Goal: Navigation & Orientation: Find specific page/section

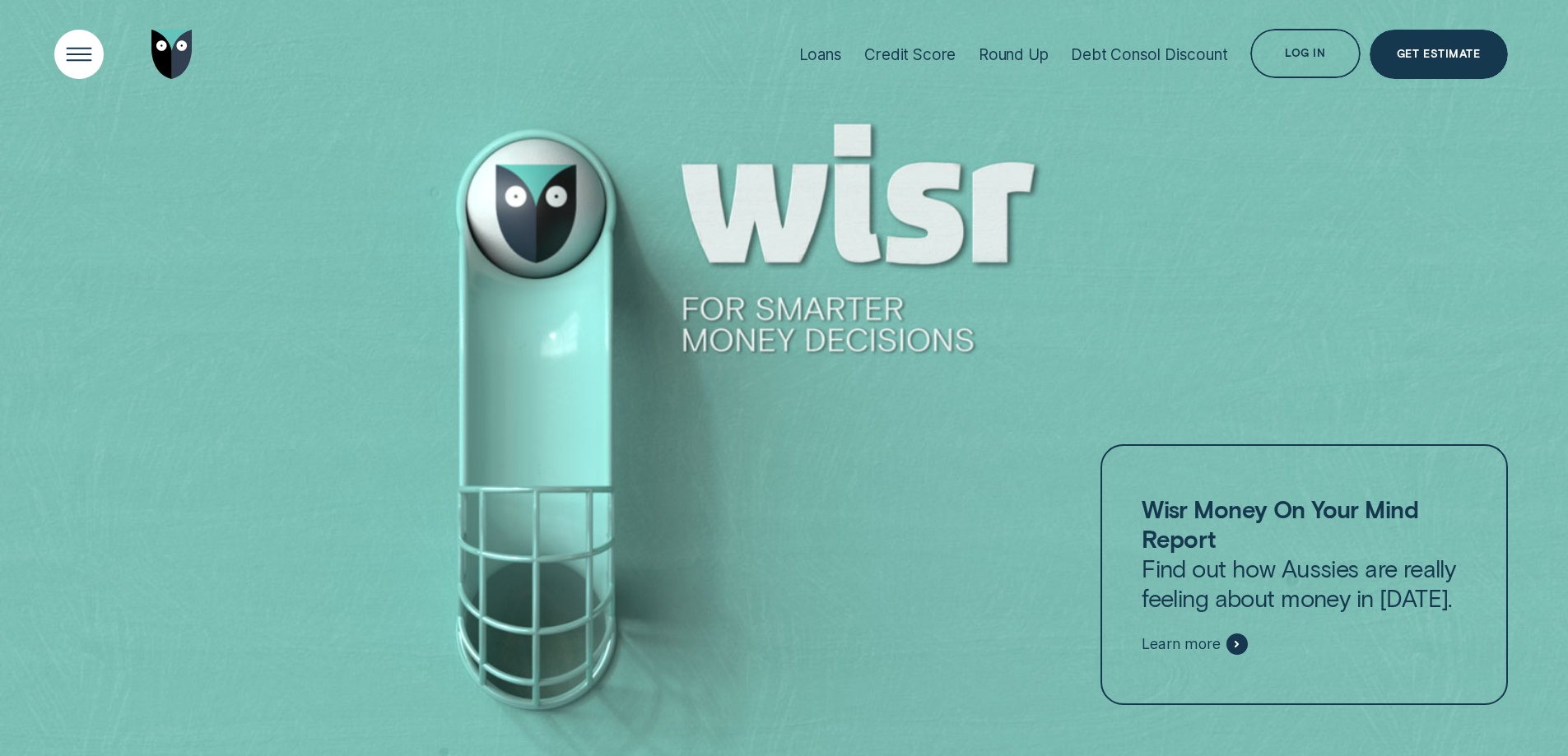
click at [70, 41] on div "Open Menu" at bounding box center [79, 55] width 70 height 70
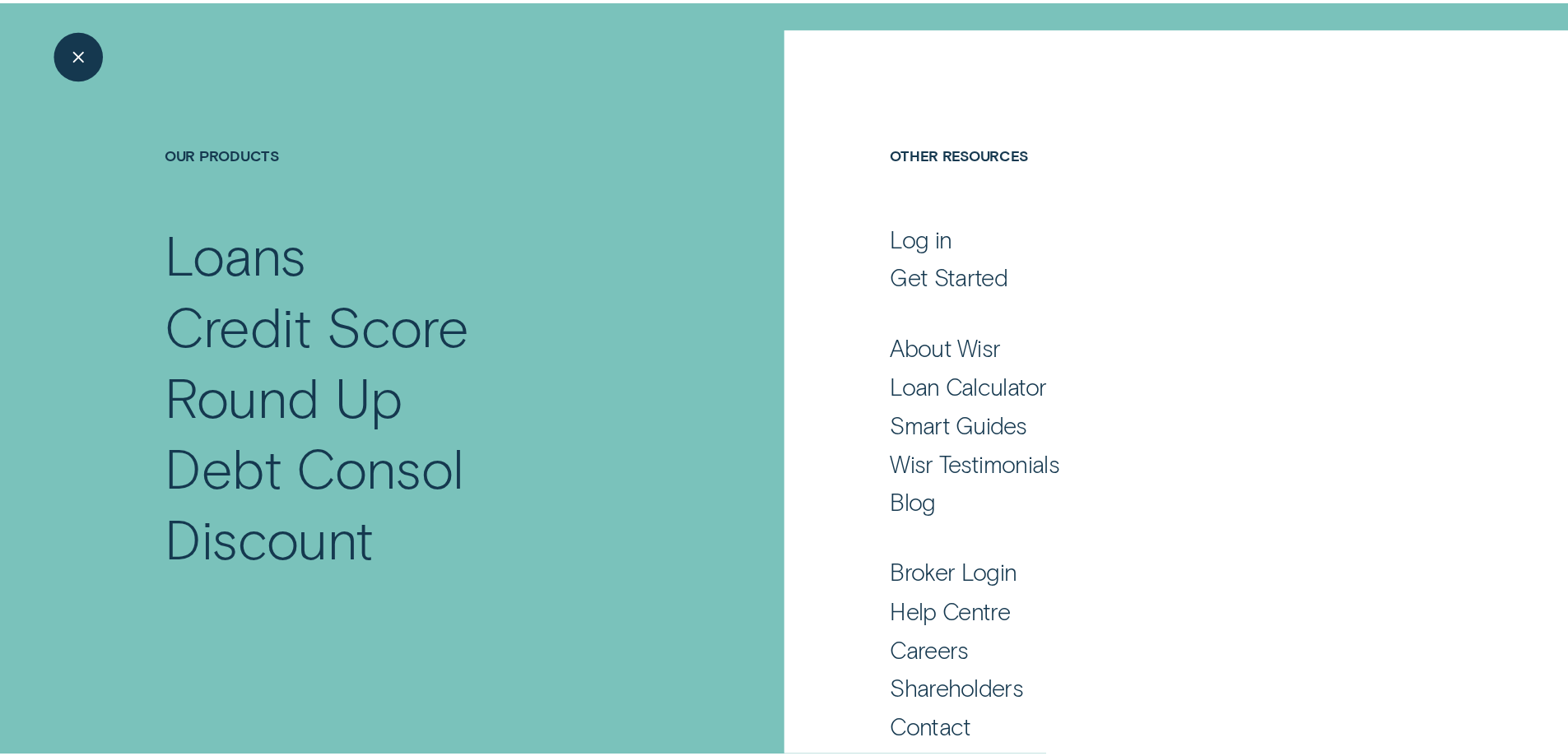
scroll to position [102, 0]
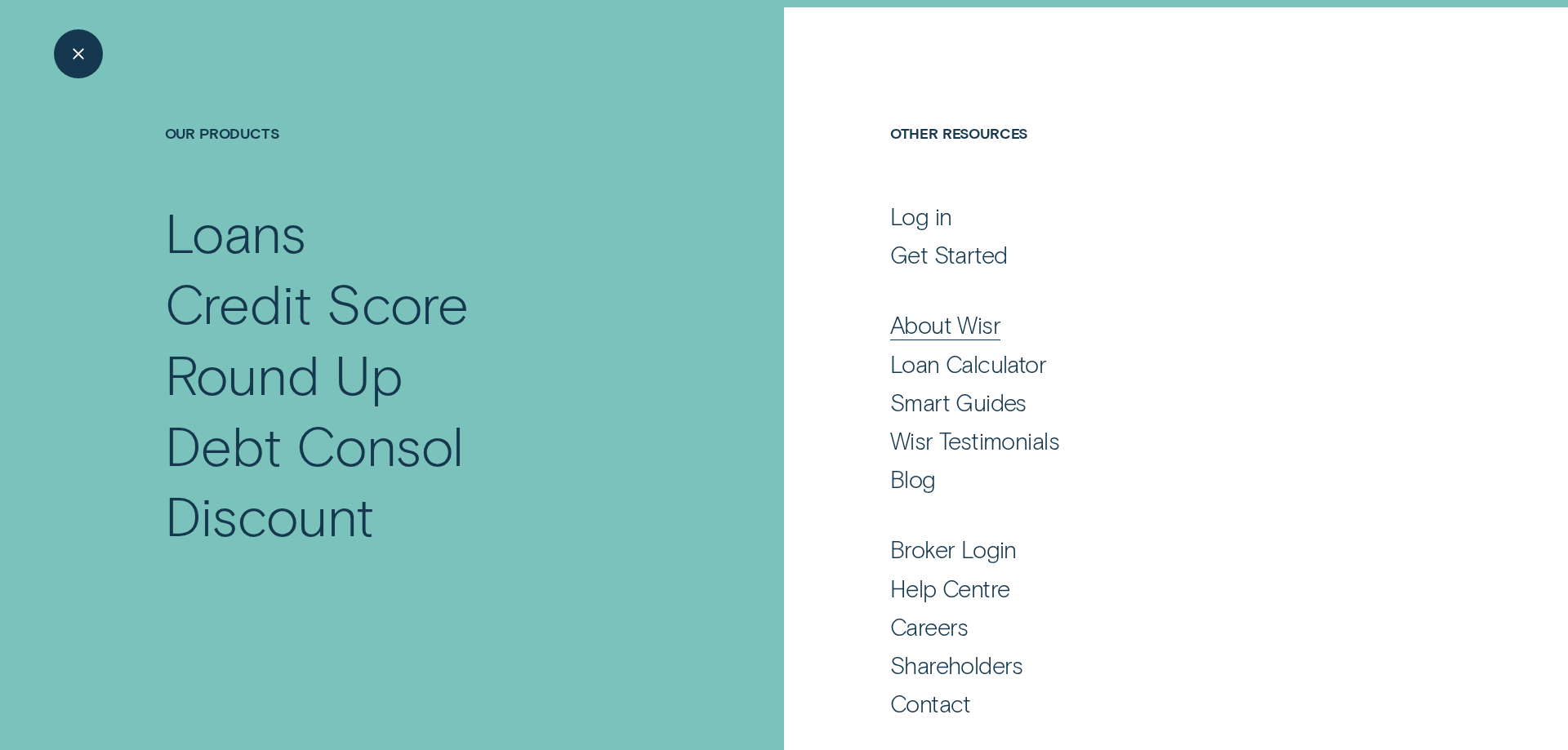
click at [927, 332] on div "About Wisr" at bounding box center [945, 325] width 110 height 29
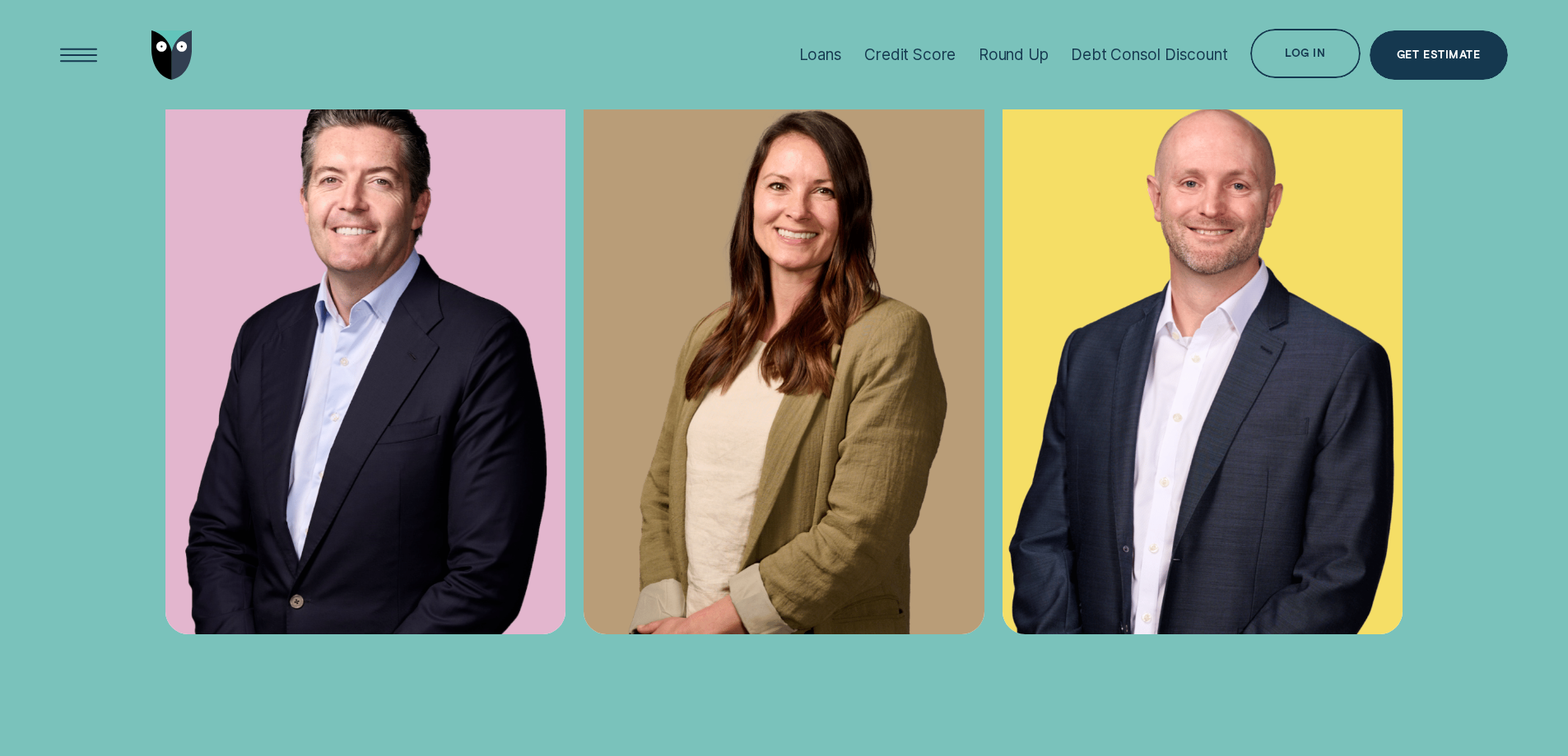
scroll to position [6336, 0]
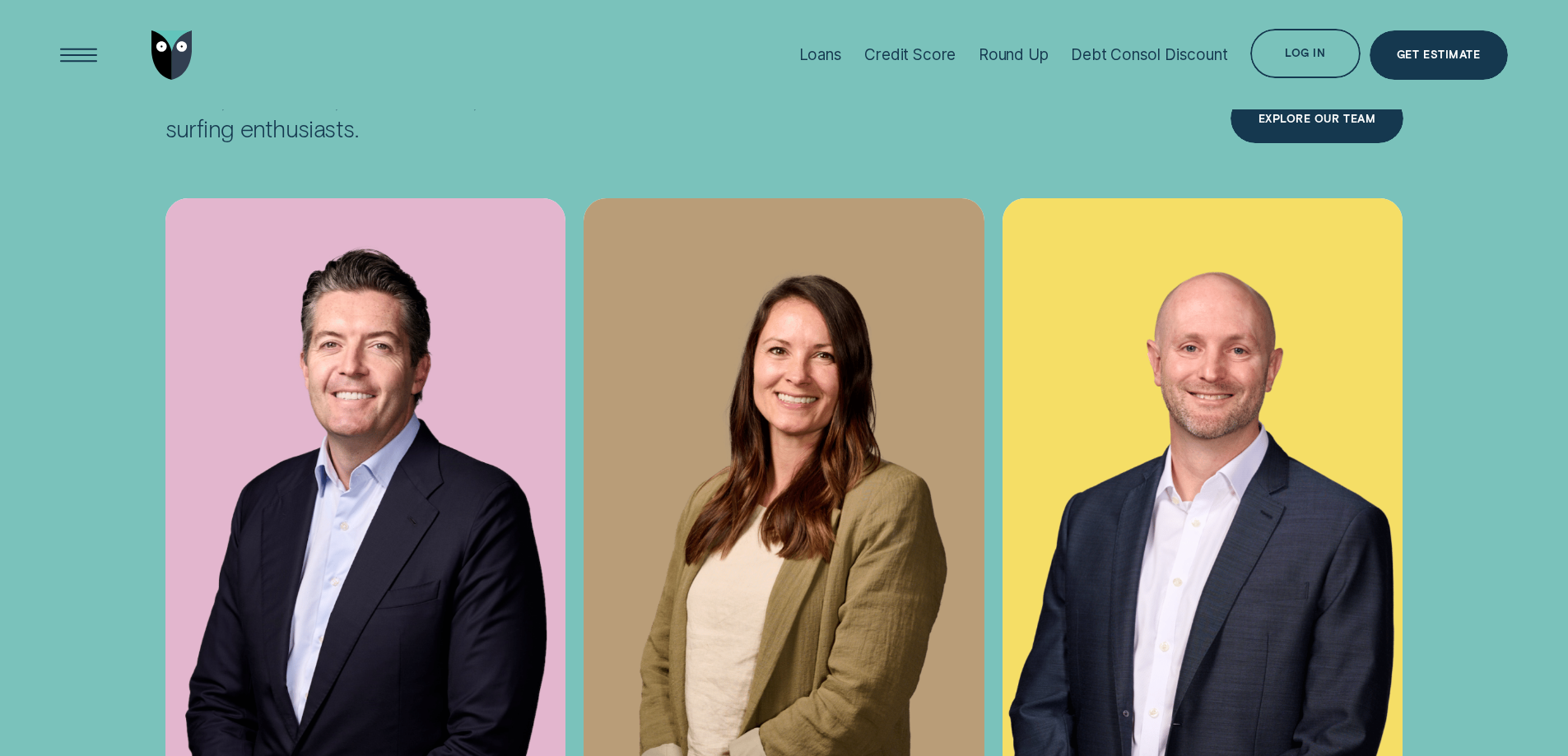
click at [370, 257] on img at bounding box center [365, 499] width 401 height 601
click at [402, 480] on img at bounding box center [365, 499] width 401 height 601
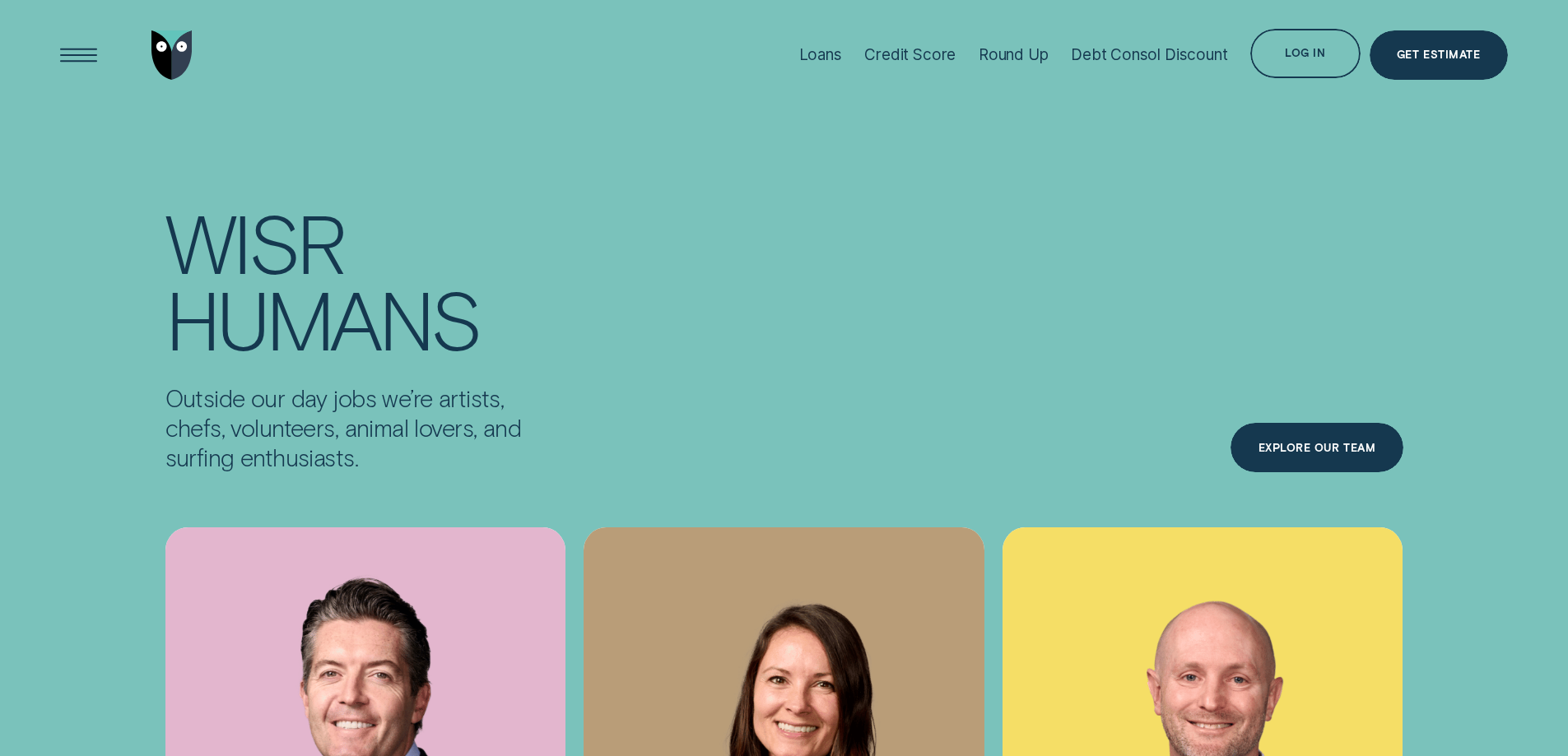
scroll to position [5924, 0]
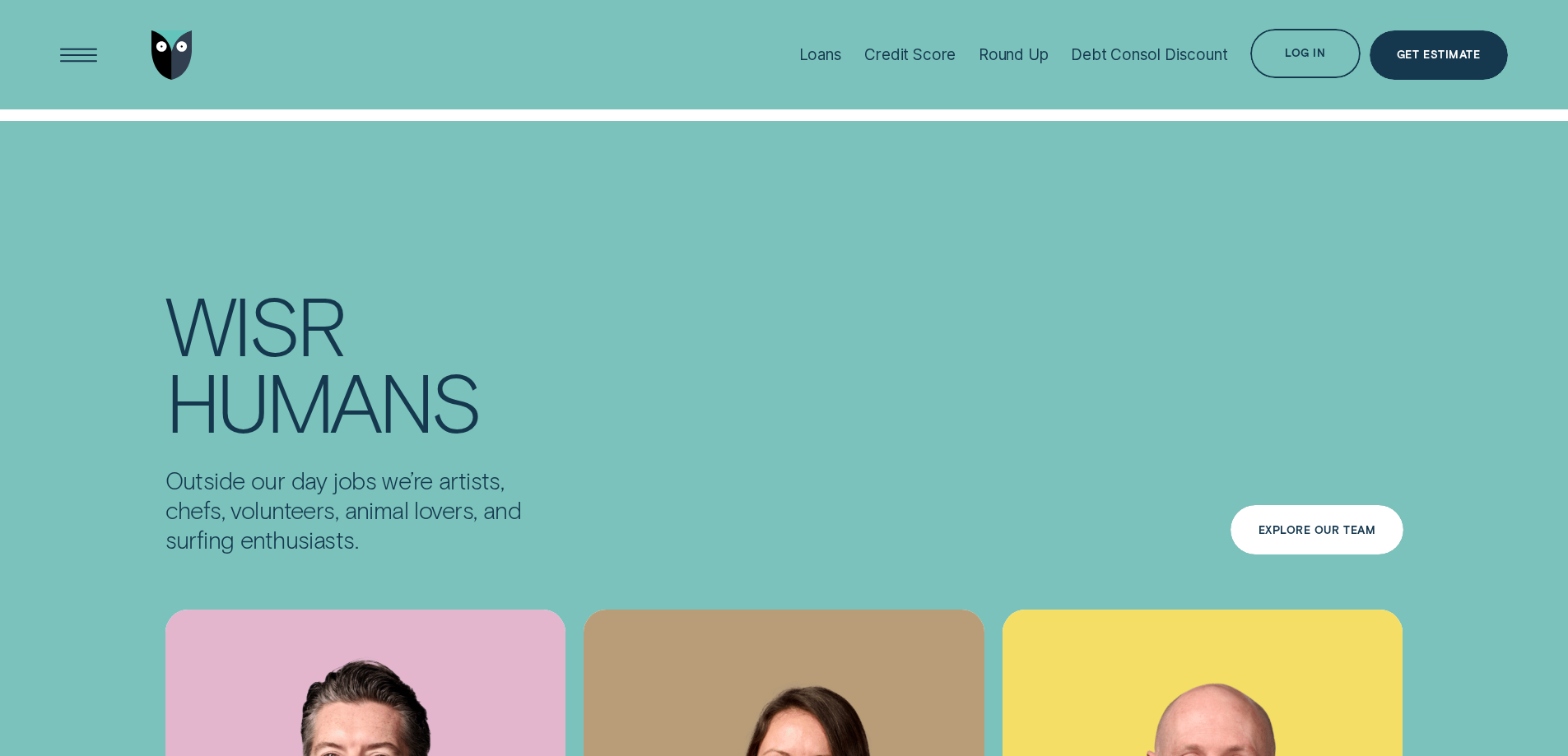
click at [1310, 526] on div "Explore Our Team" at bounding box center [1318, 531] width 118 height 10
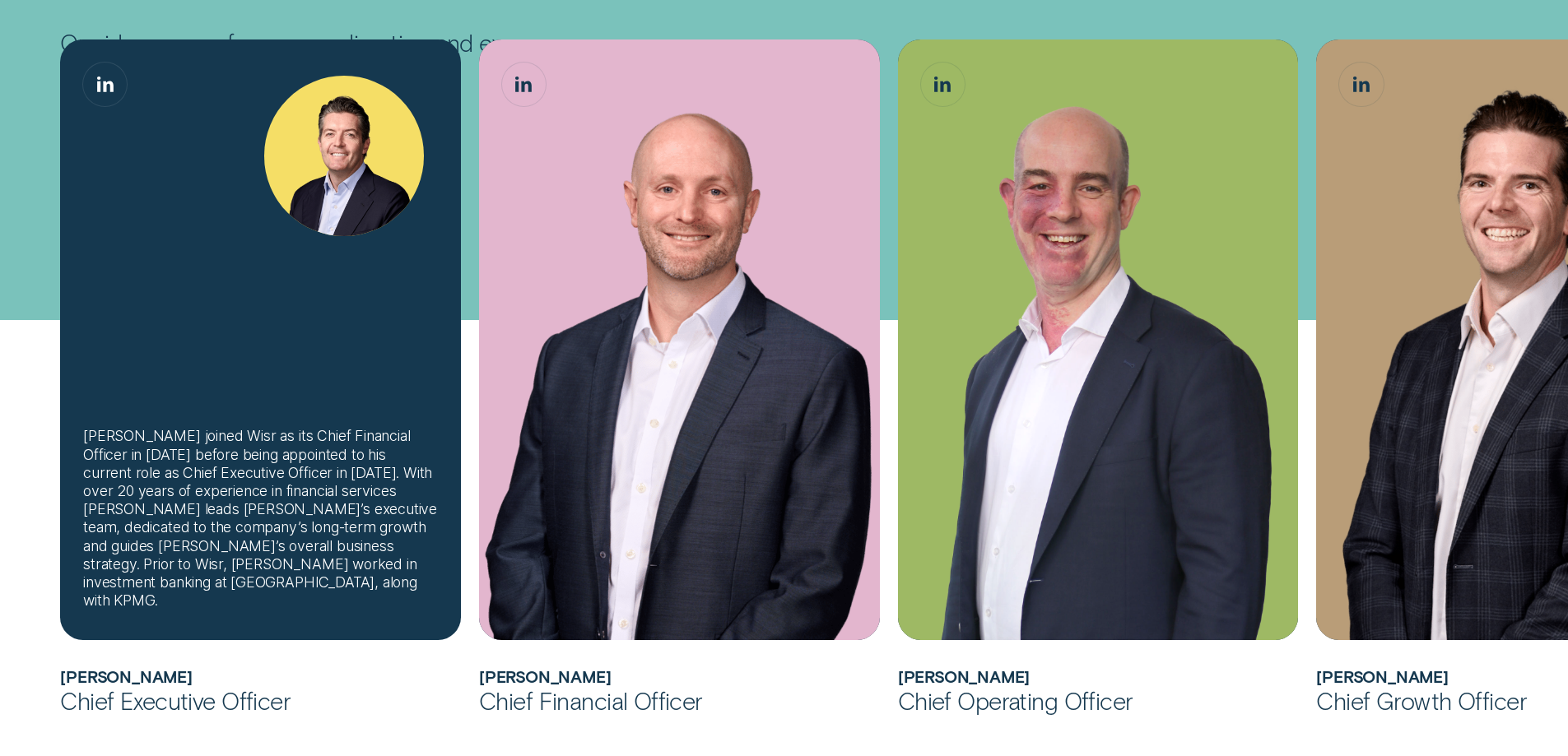
scroll to position [576, 0]
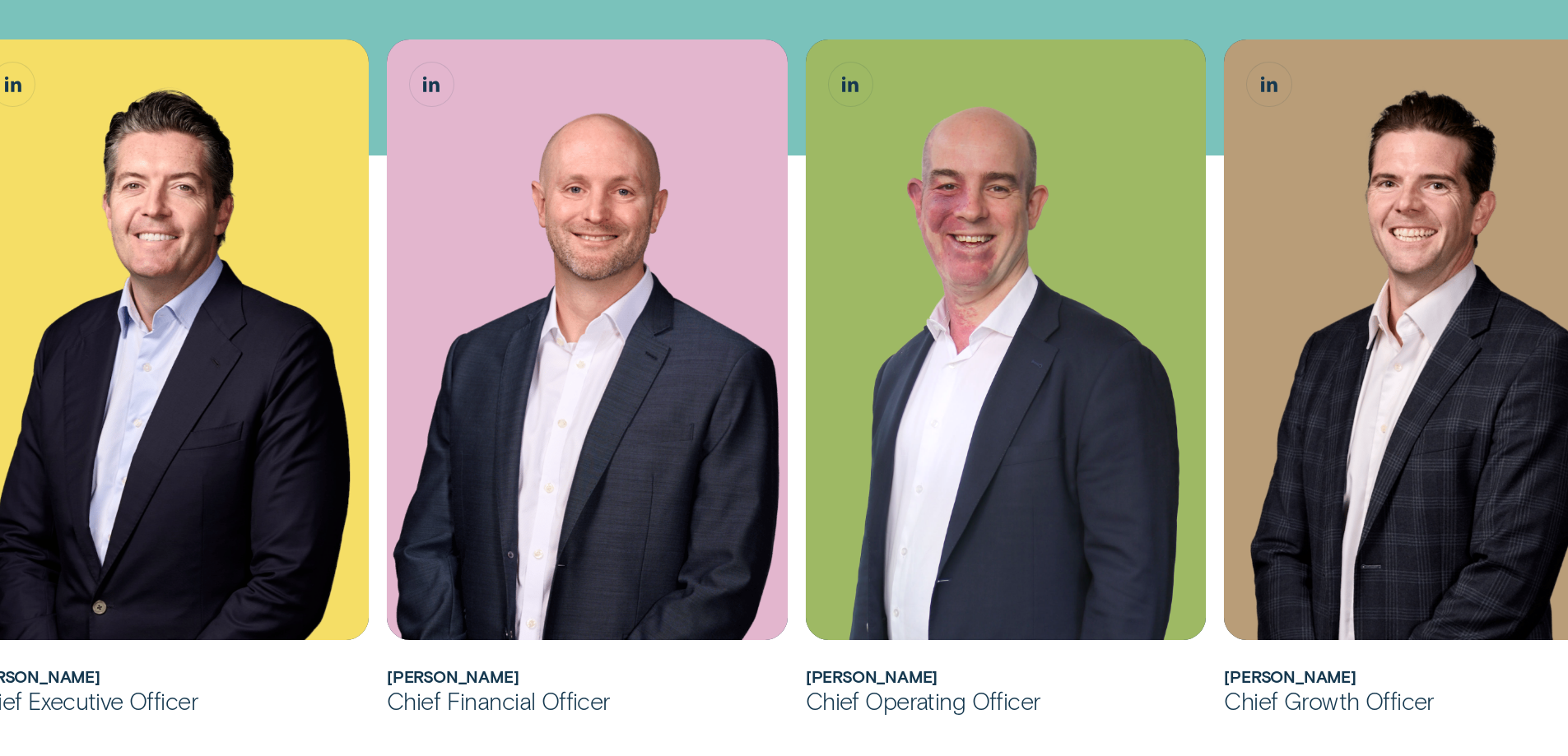
scroll to position [5924, 0]
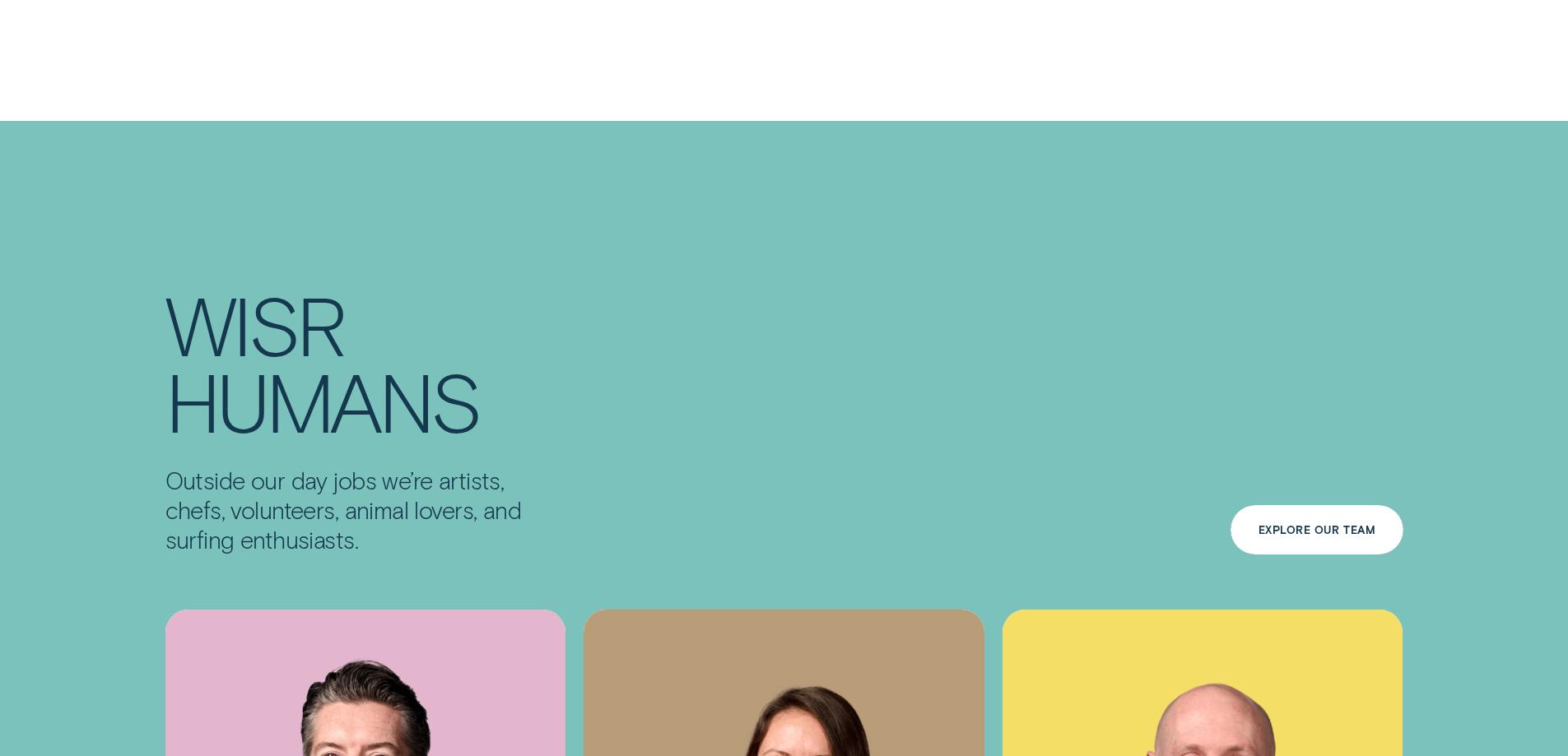
click at [1317, 526] on div "Explore Our Team" at bounding box center [1318, 531] width 118 height 10
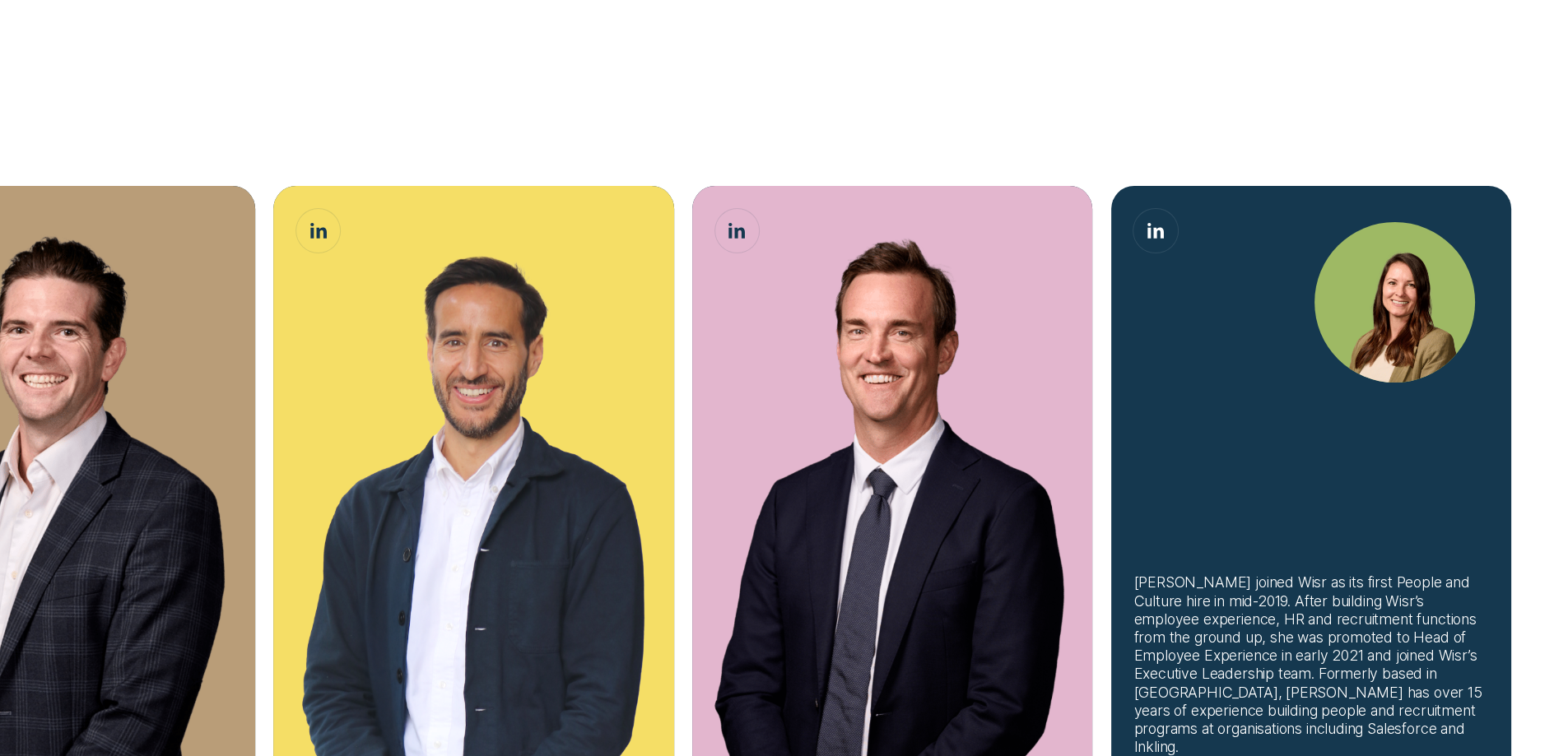
scroll to position [1316, 0]
